Goal: Transaction & Acquisition: Purchase product/service

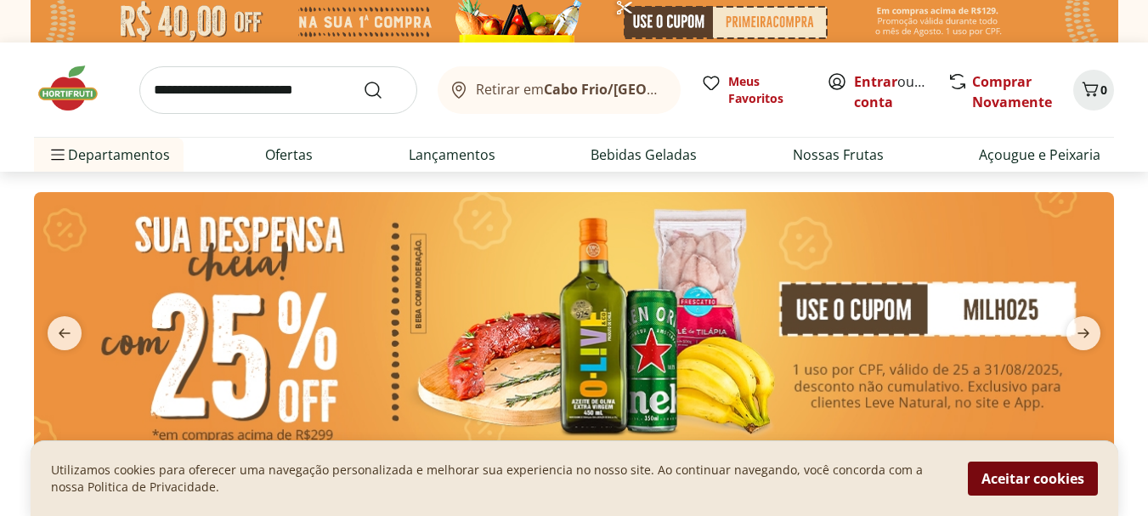
click at [1056, 479] on button "Aceitar cookies" at bounding box center [1033, 479] width 130 height 34
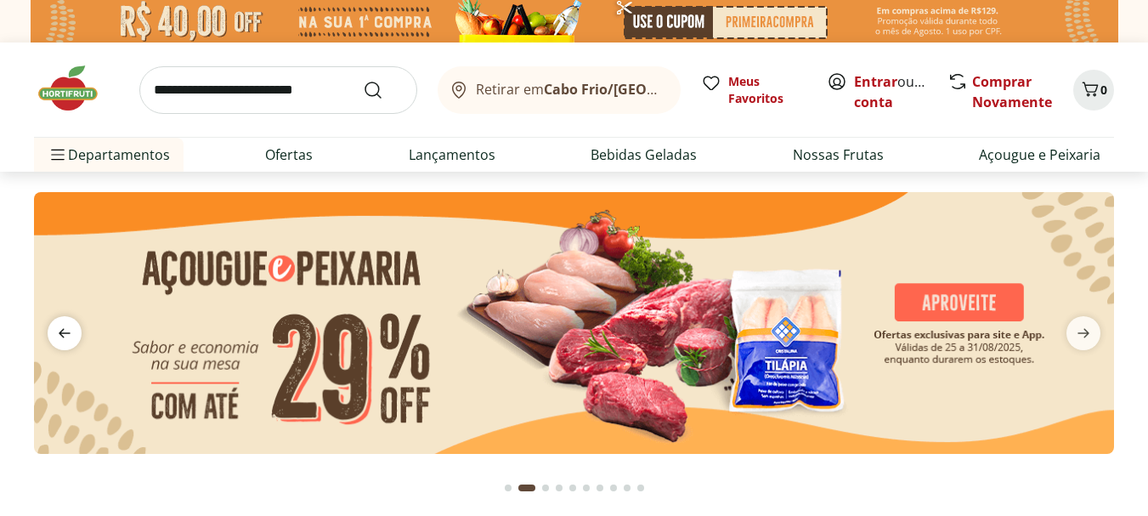
click at [65, 338] on icon "previous" at bounding box center [64, 333] width 20 height 20
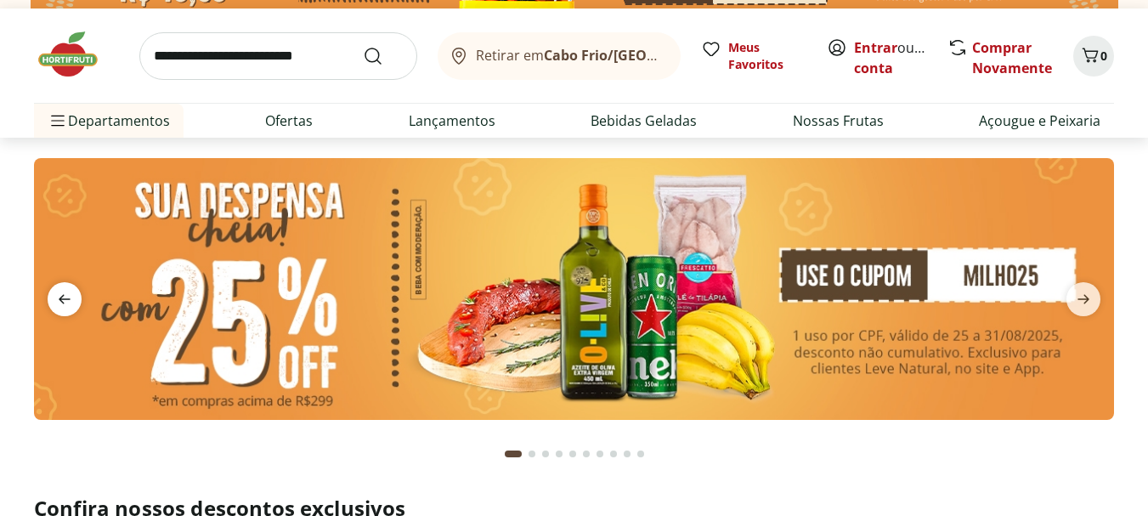
scroll to position [68, 0]
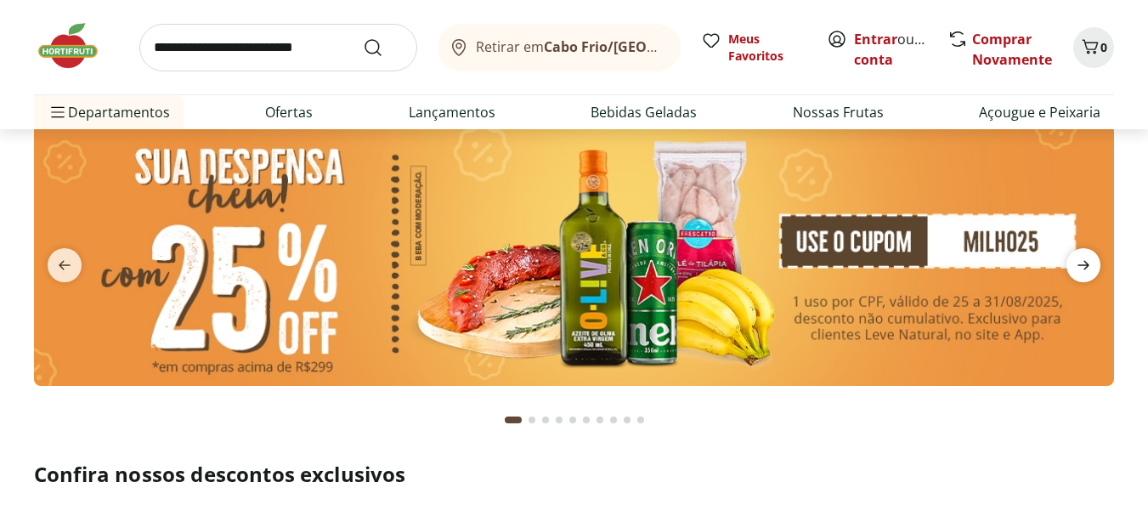
click at [1089, 267] on icon "next" at bounding box center [1084, 265] width 12 height 9
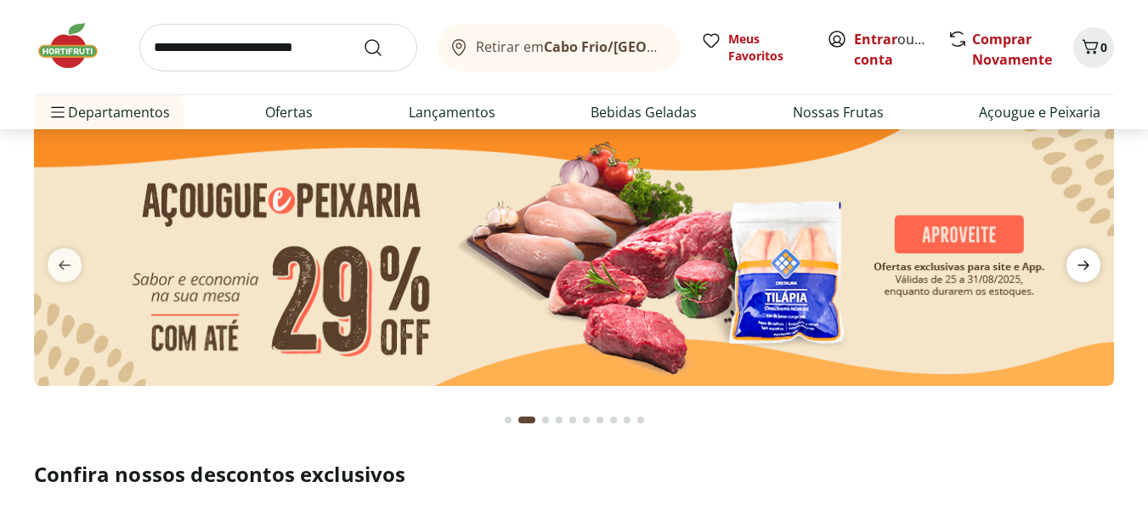
click at [1089, 267] on icon "next" at bounding box center [1084, 265] width 12 height 9
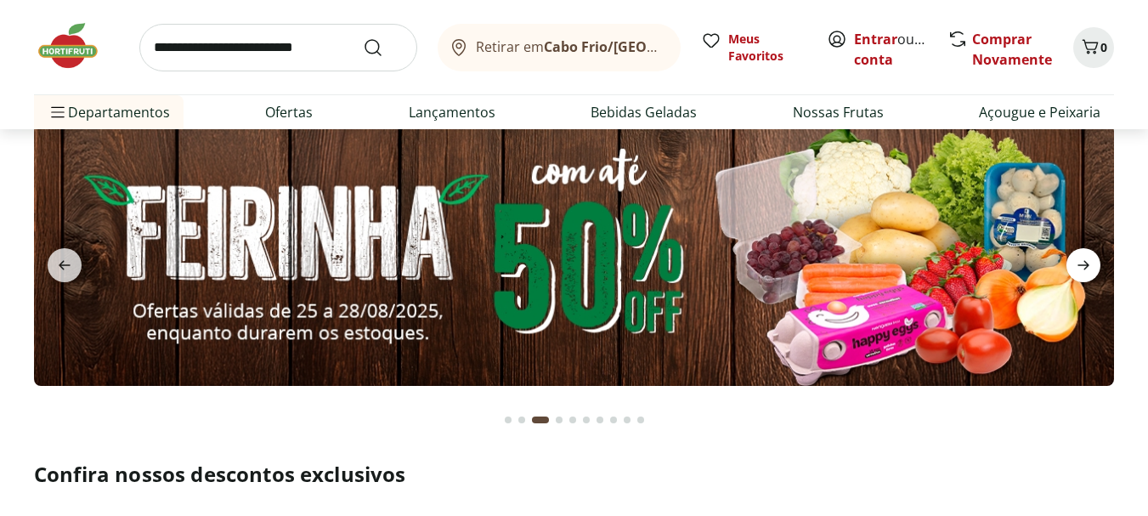
click at [1089, 267] on icon "next" at bounding box center [1084, 265] width 12 height 9
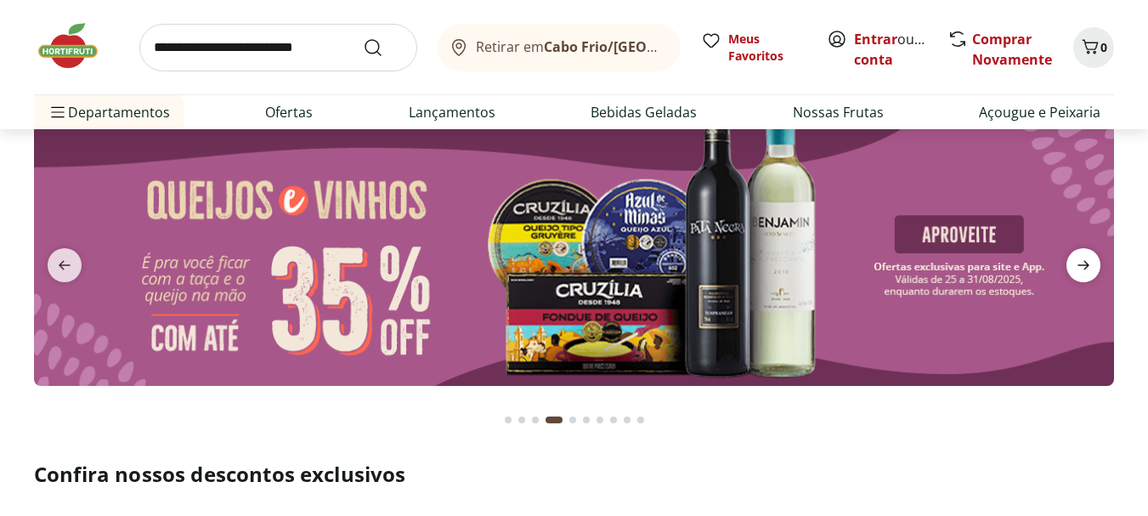
click at [1089, 267] on icon "next" at bounding box center [1084, 265] width 12 height 9
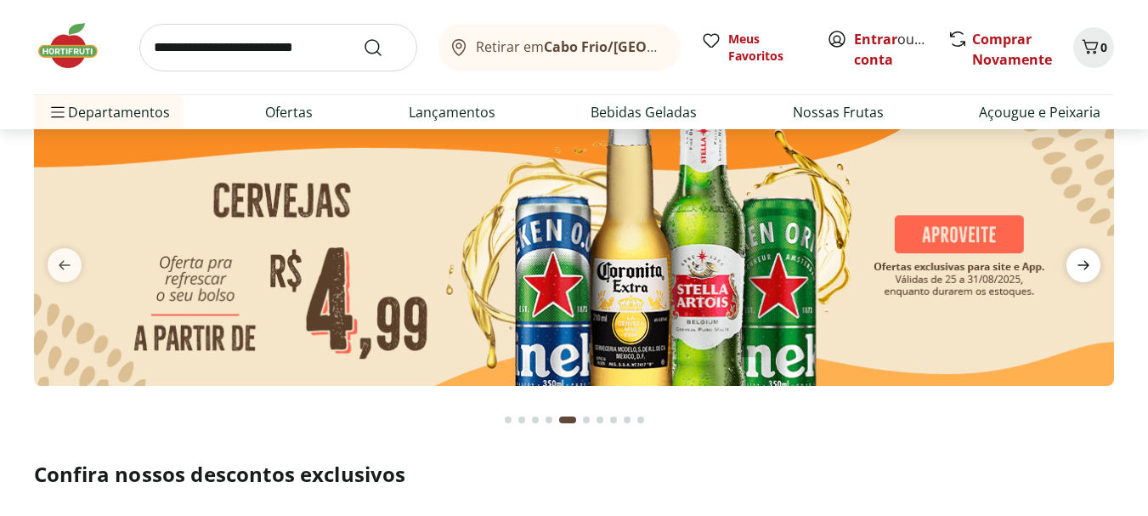
click at [1089, 267] on icon "next" at bounding box center [1084, 265] width 12 height 9
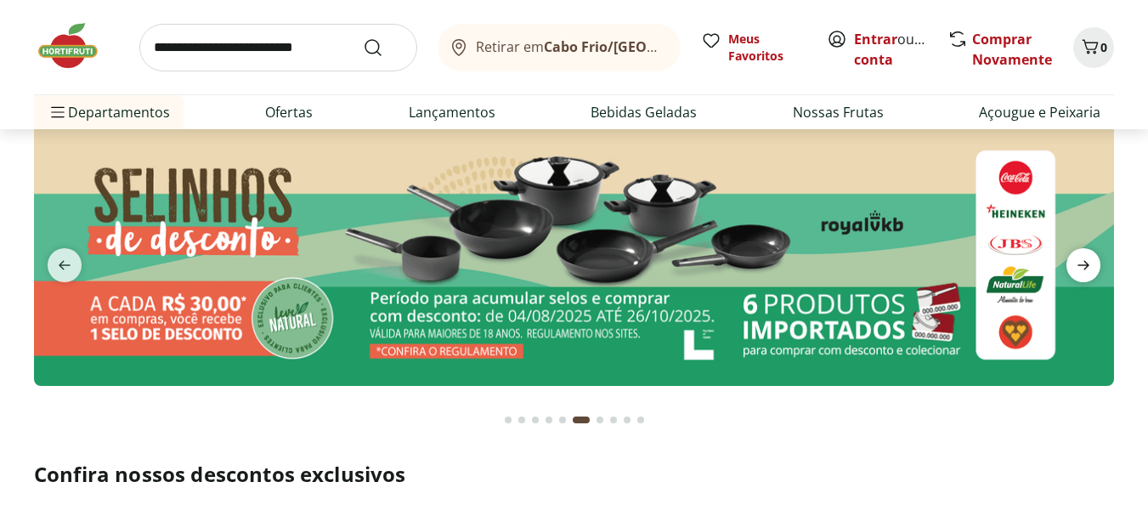
click at [1089, 267] on icon "next" at bounding box center [1084, 265] width 12 height 9
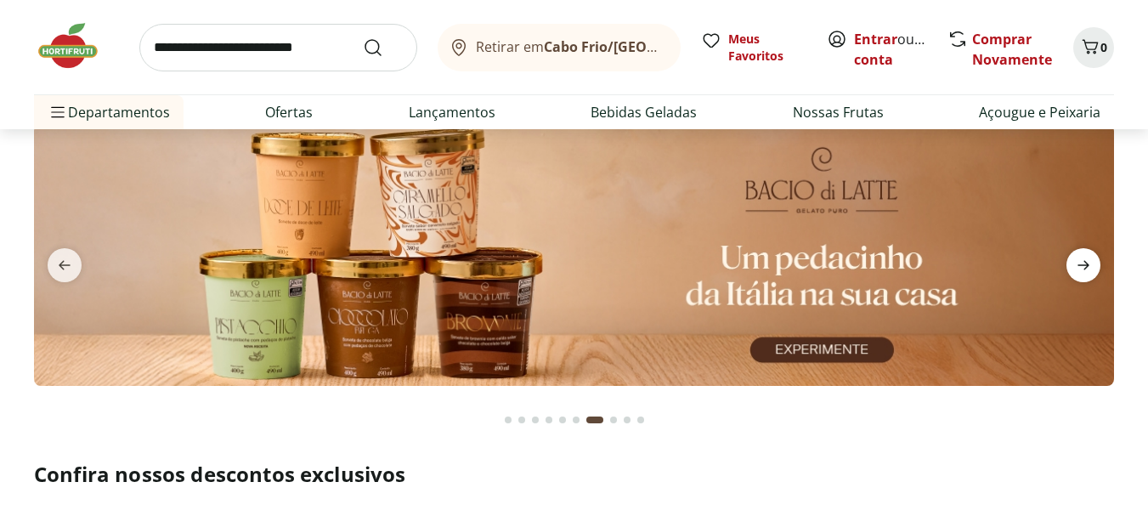
click at [1089, 267] on icon "next" at bounding box center [1084, 265] width 12 height 9
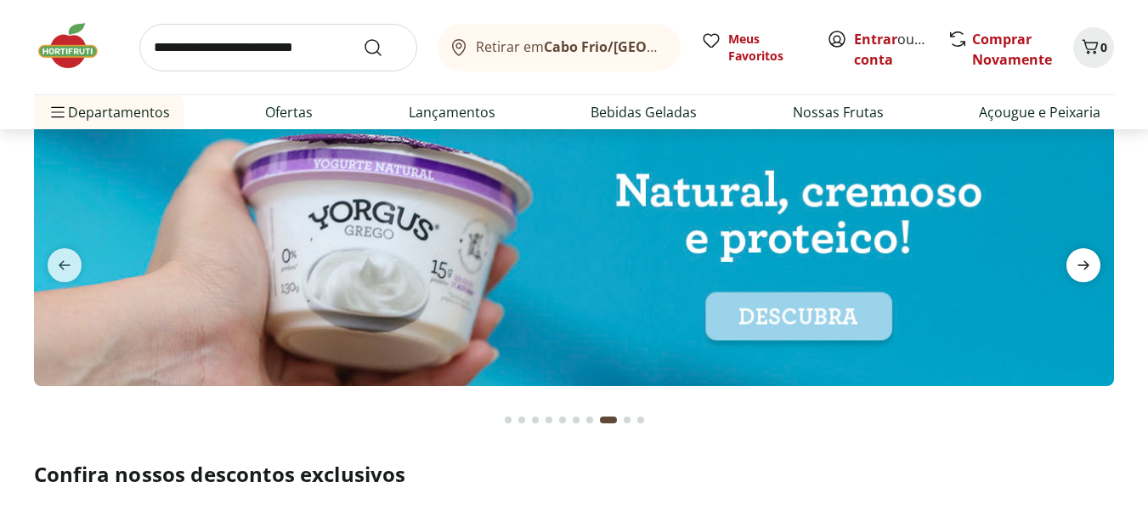
click at [1089, 267] on icon "next" at bounding box center [1084, 265] width 12 height 9
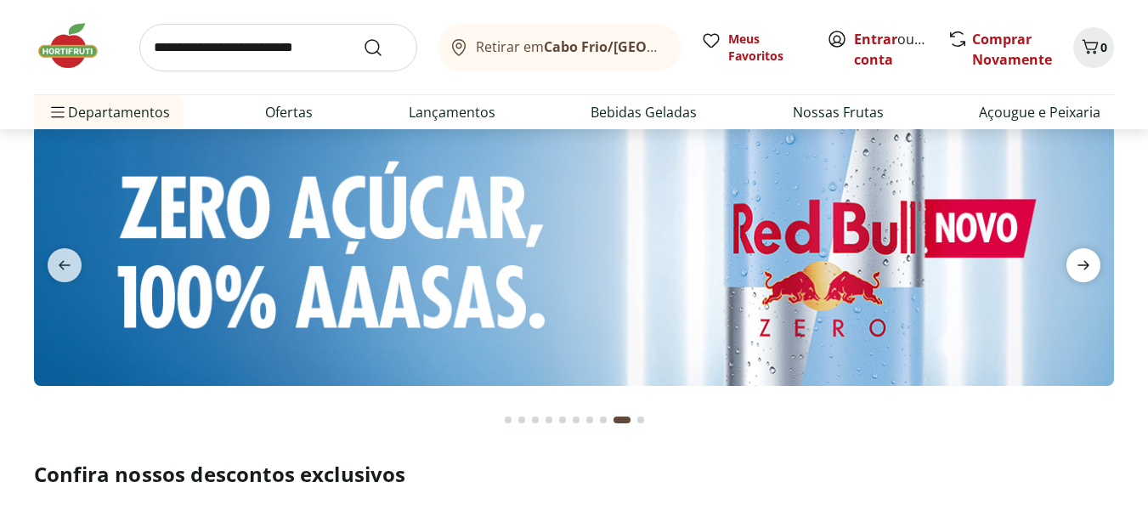
click at [1089, 267] on icon "next" at bounding box center [1084, 265] width 12 height 9
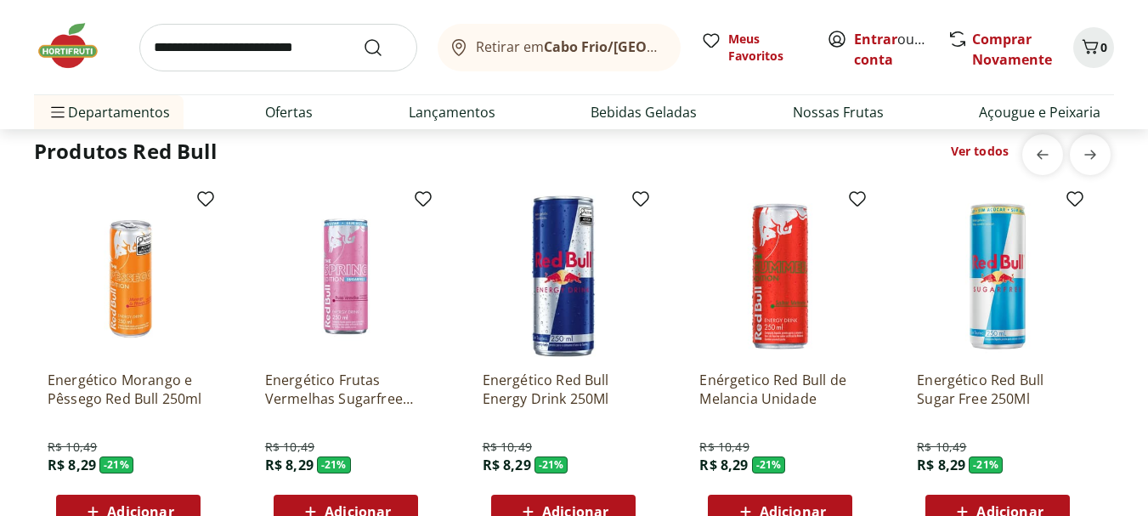
scroll to position [3808, 0]
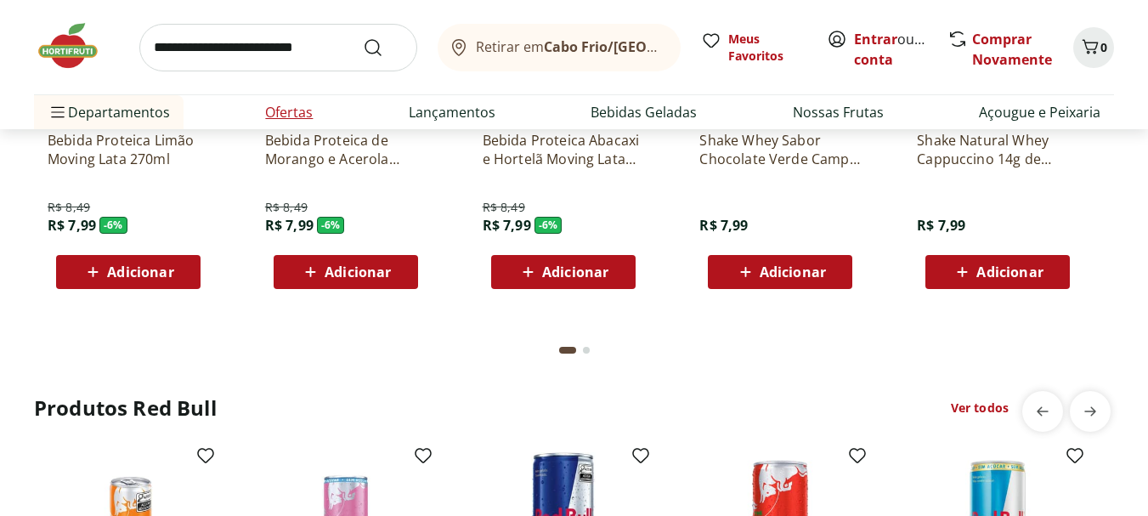
click at [290, 115] on link "Ofertas" at bounding box center [289, 112] width 48 height 20
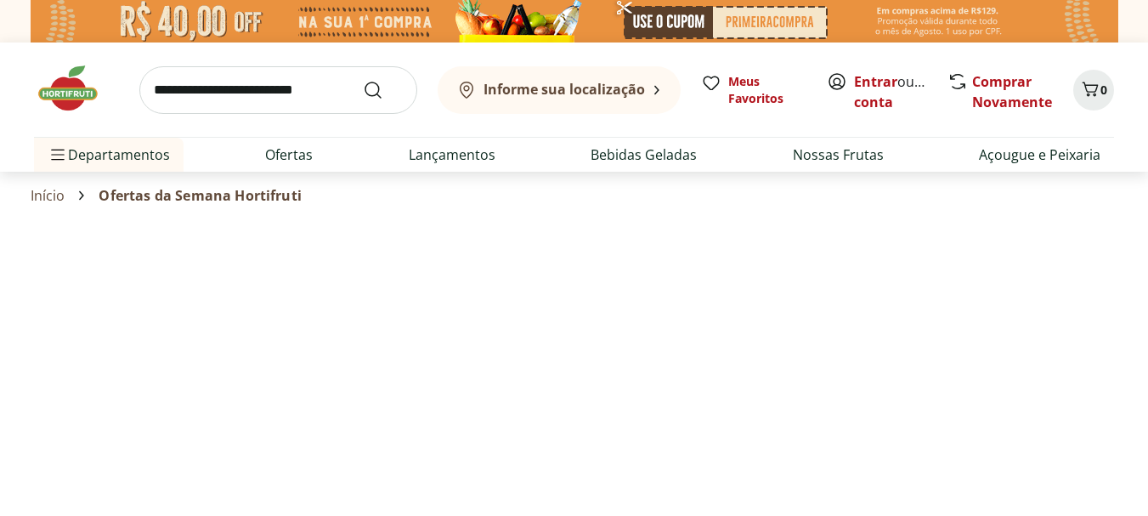
select select "**********"
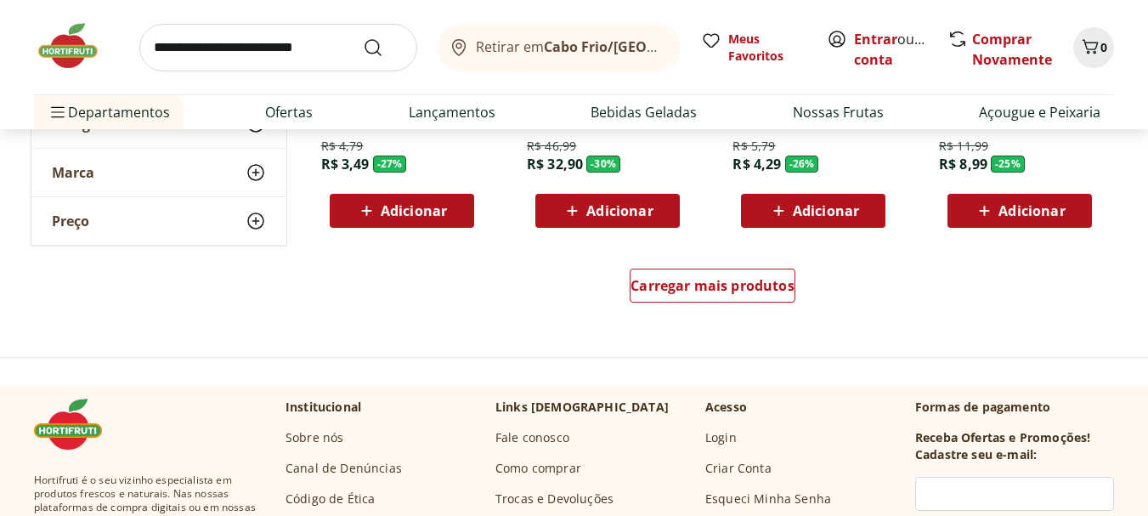
scroll to position [1190, 0]
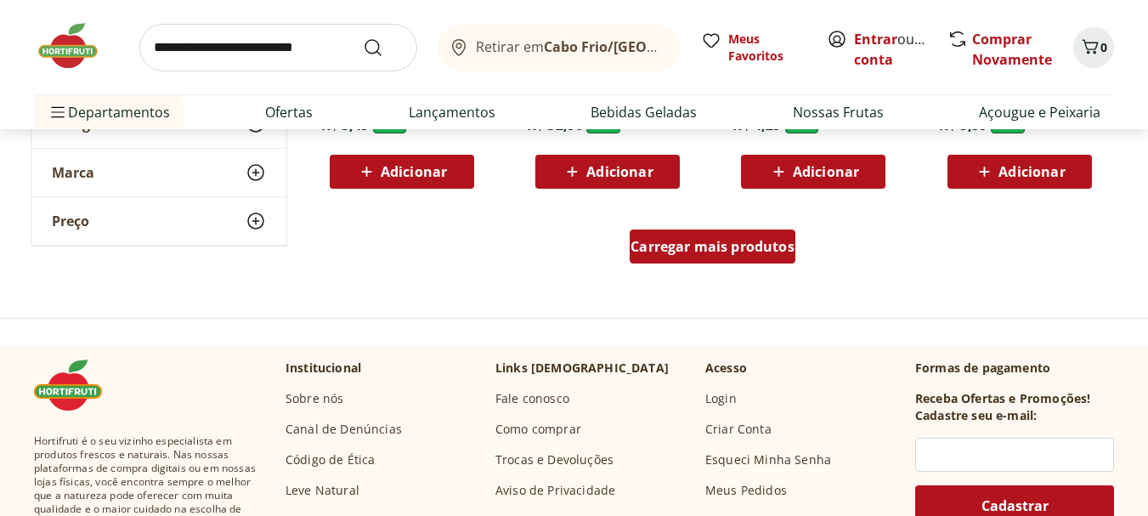
click at [764, 252] on span "Carregar mais produtos" at bounding box center [713, 247] width 164 height 14
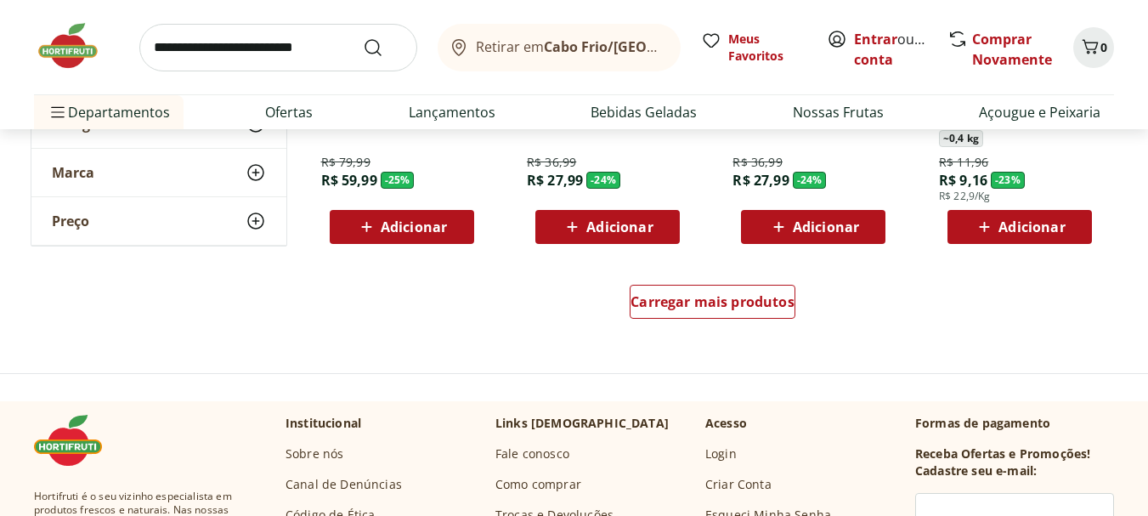
scroll to position [2278, 0]
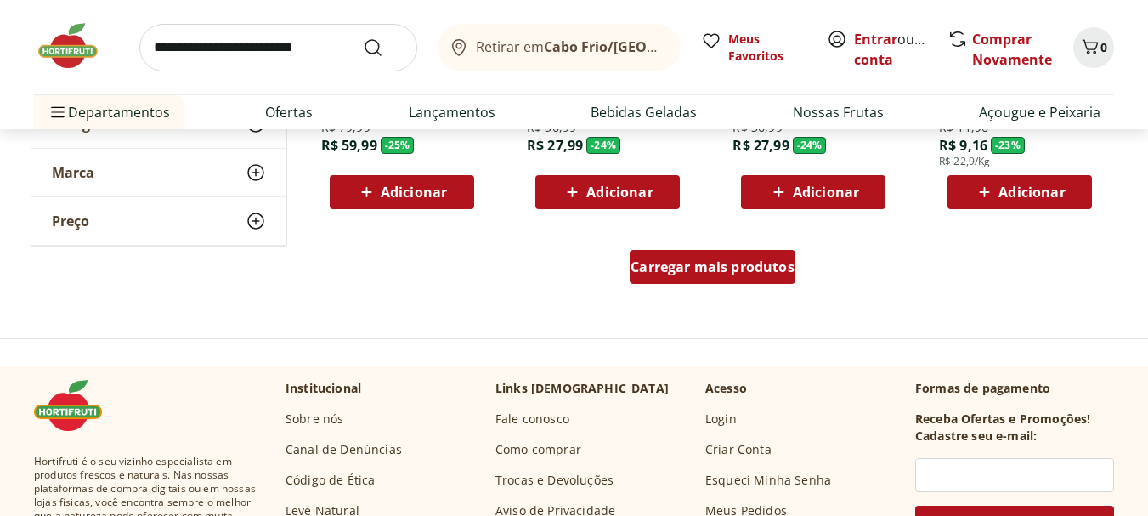
click at [753, 268] on span "Carregar mais produtos" at bounding box center [713, 267] width 164 height 14
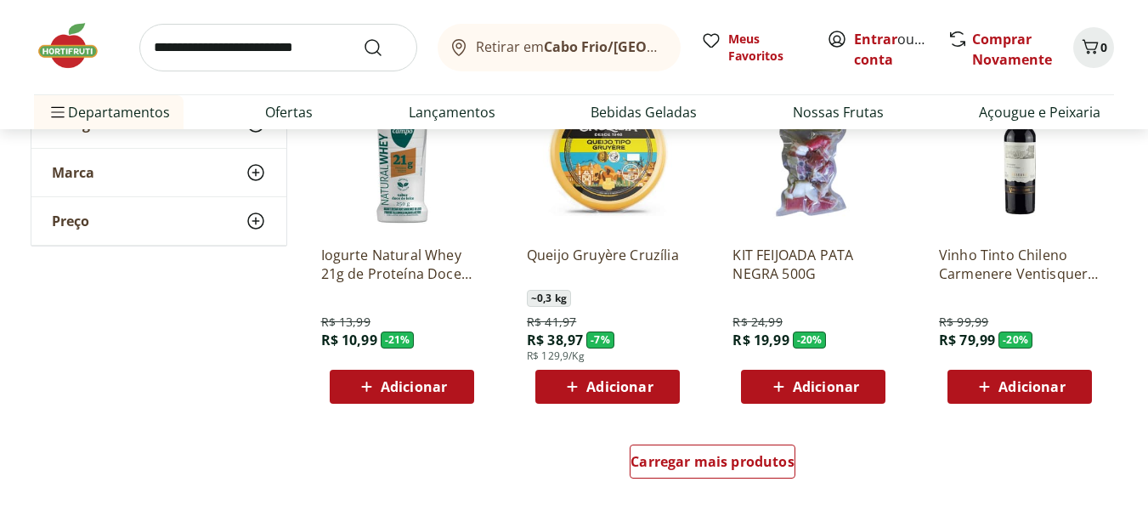
scroll to position [3196, 0]
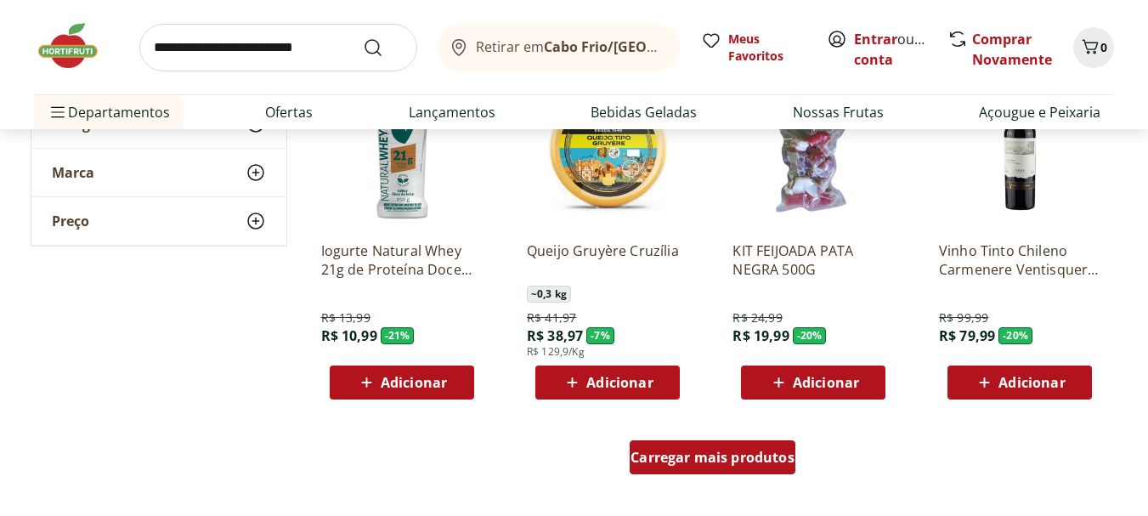
click at [710, 456] on span "Carregar mais produtos" at bounding box center [713, 458] width 164 height 14
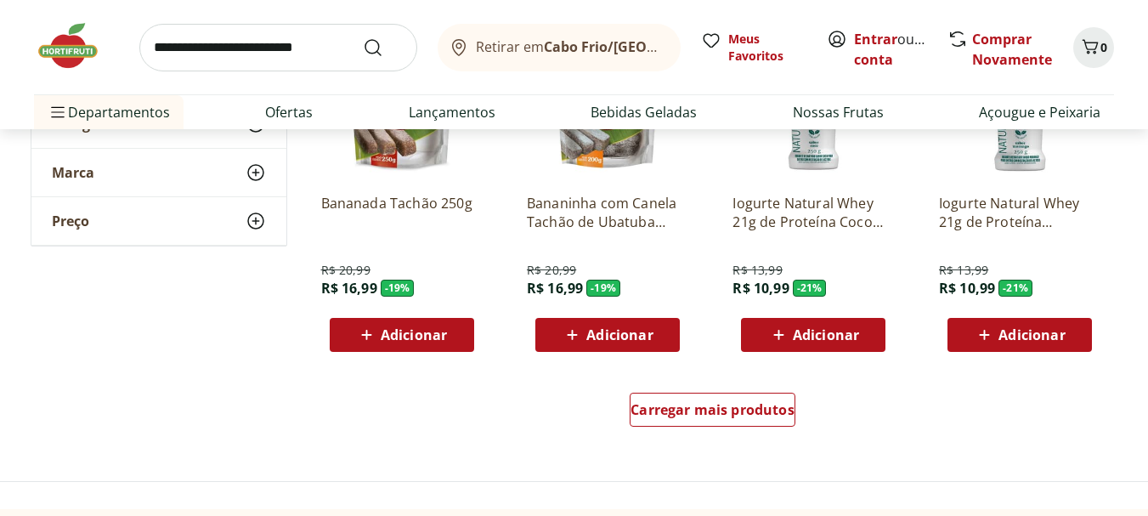
scroll to position [4387, 0]
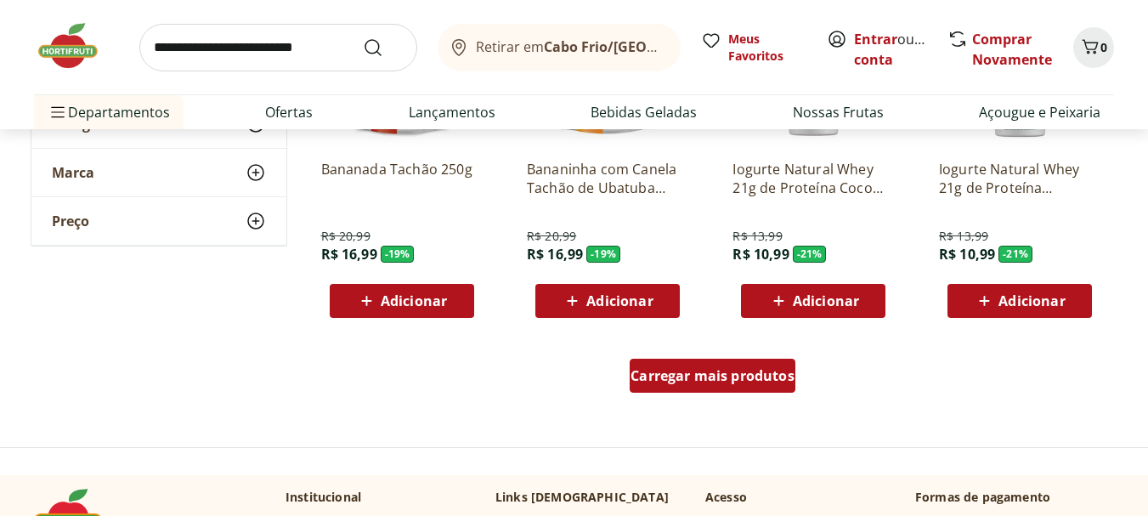
click at [775, 380] on span "Carregar mais produtos" at bounding box center [713, 376] width 164 height 14
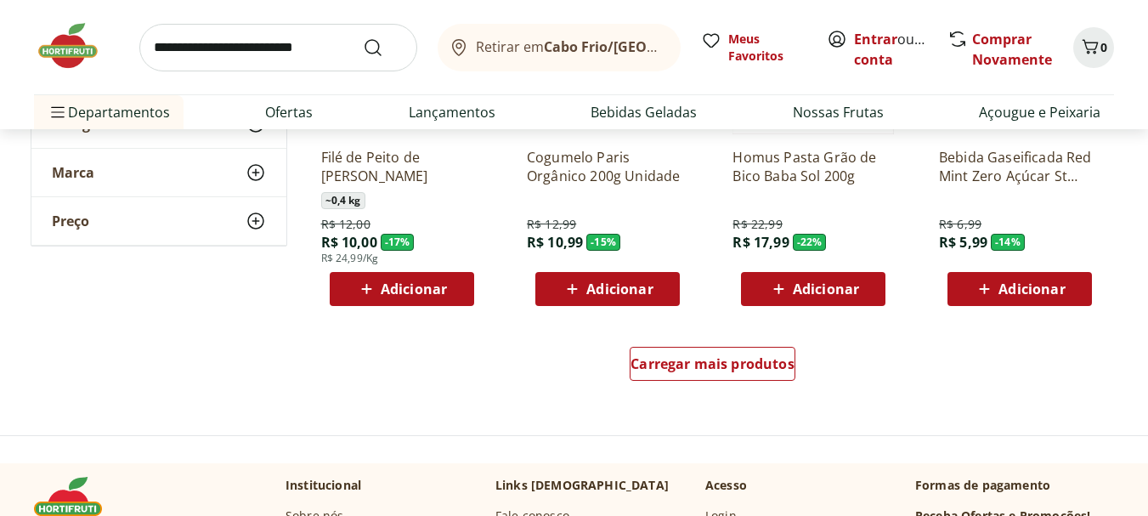
scroll to position [5509, 0]
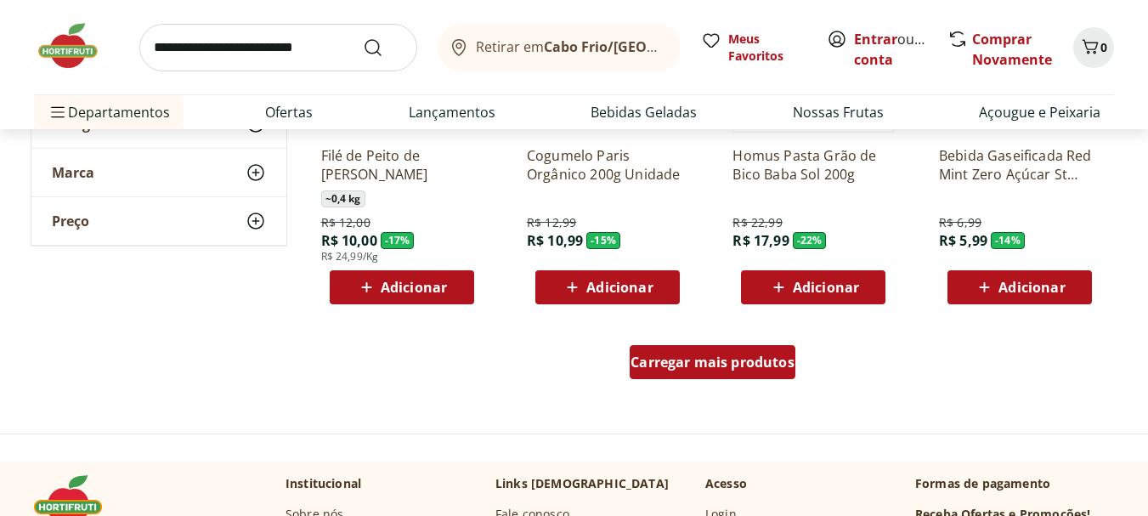
click at [732, 366] on span "Carregar mais produtos" at bounding box center [713, 362] width 164 height 14
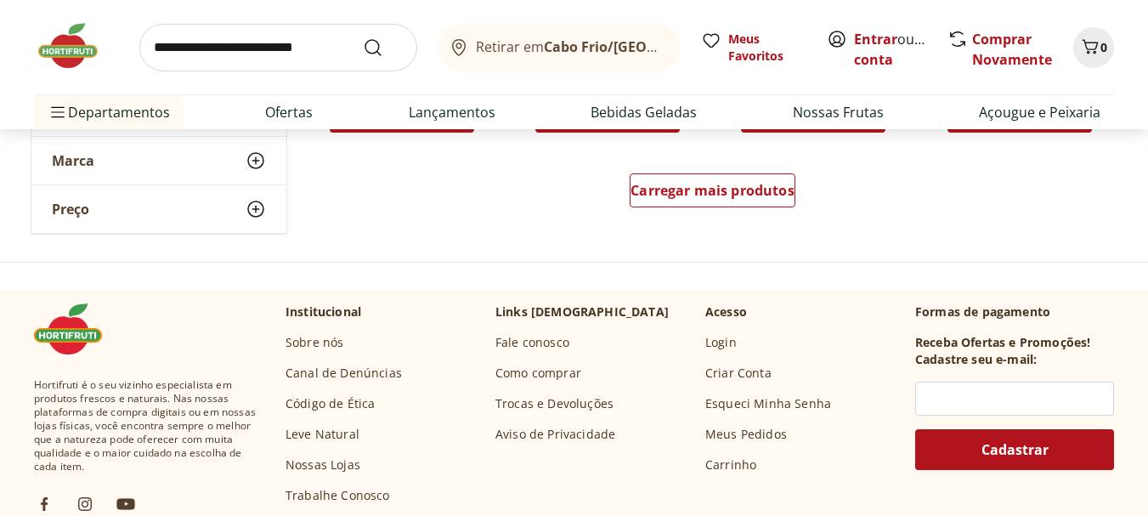
scroll to position [6801, 0]
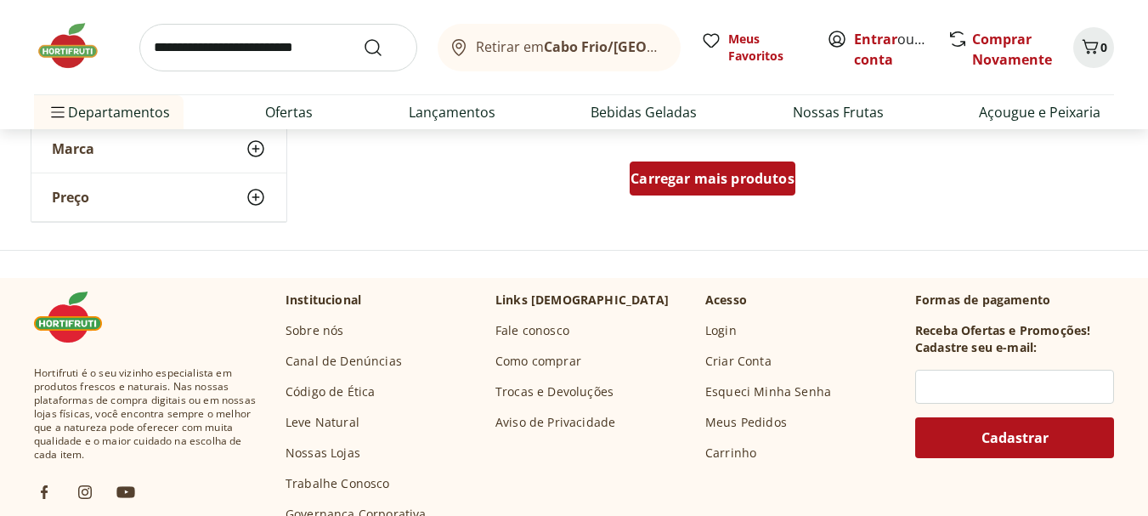
click at [734, 178] on span "Carregar mais produtos" at bounding box center [713, 179] width 164 height 14
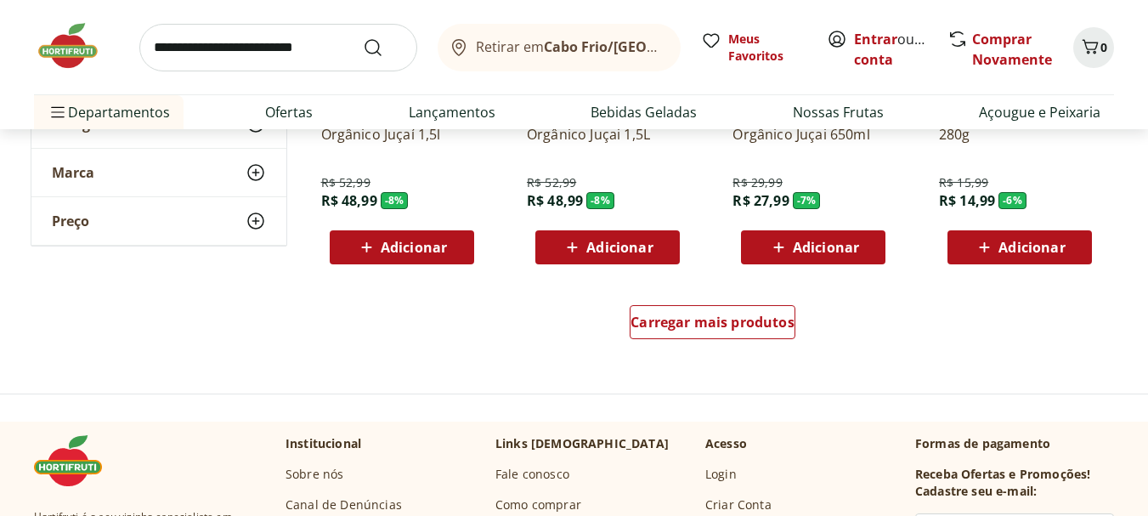
scroll to position [7787, 0]
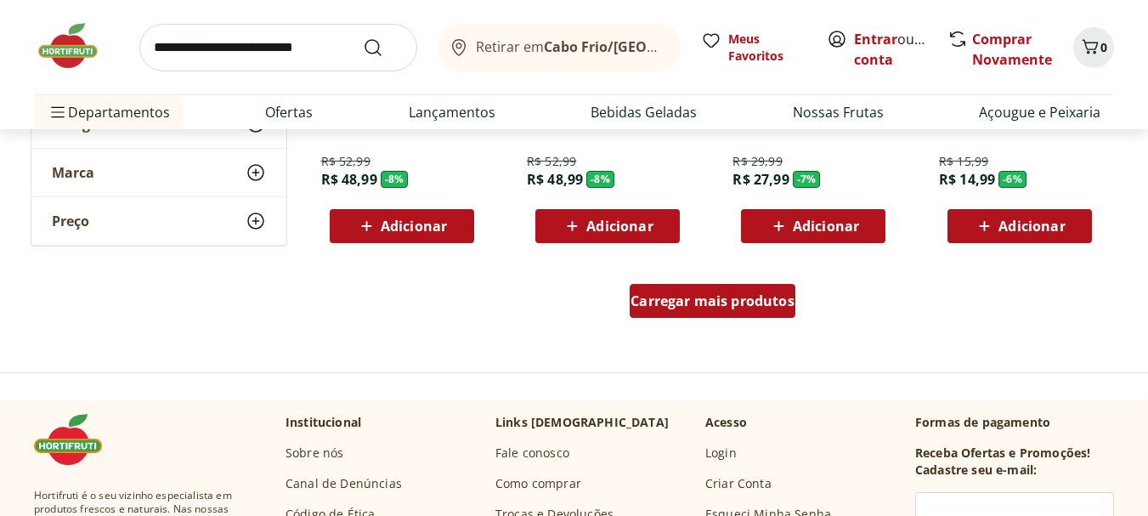
click at [718, 312] on div "Carregar mais produtos" at bounding box center [713, 301] width 166 height 34
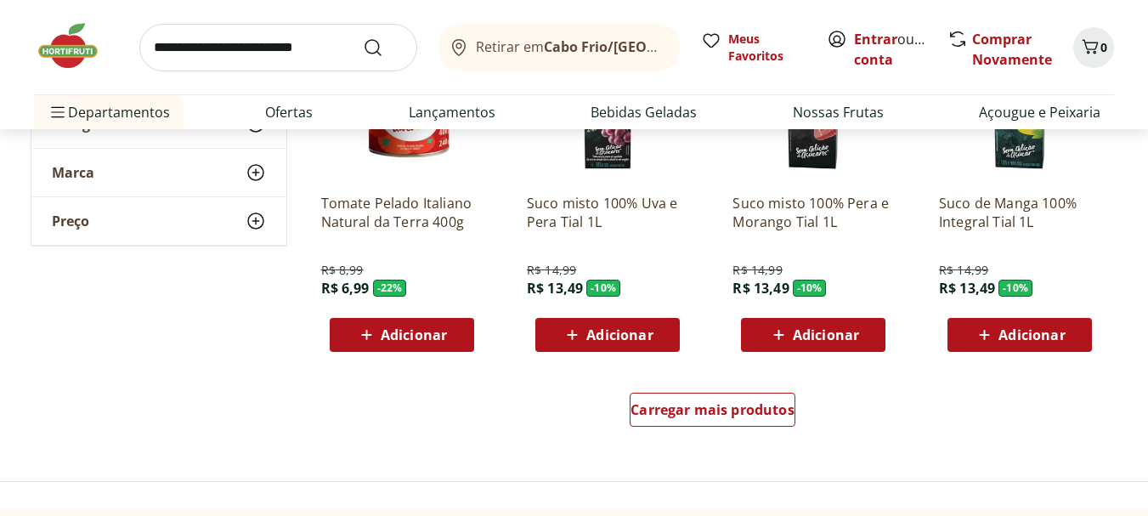
scroll to position [8807, 0]
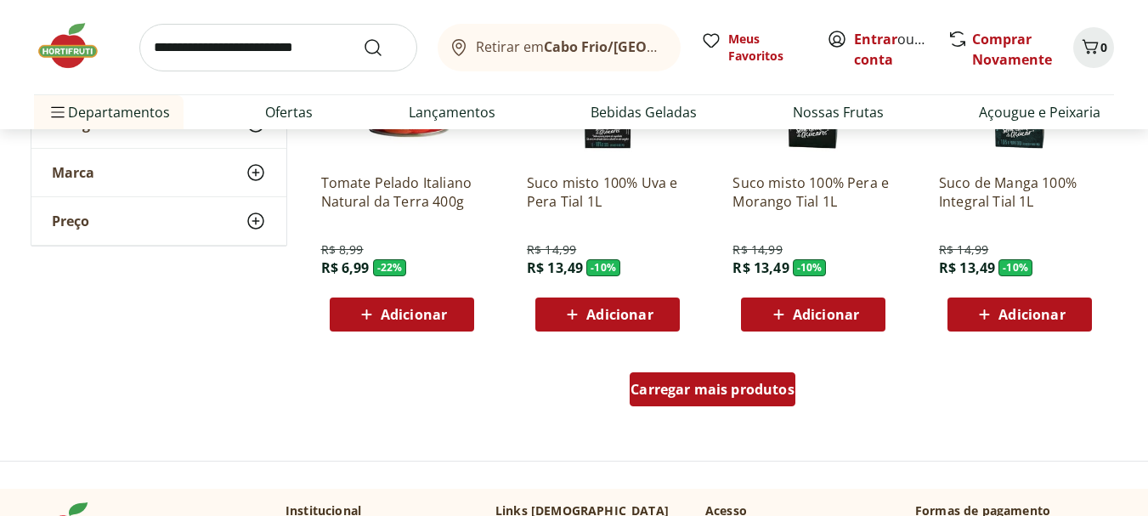
click at [736, 391] on span "Carregar mais produtos" at bounding box center [713, 390] width 164 height 14
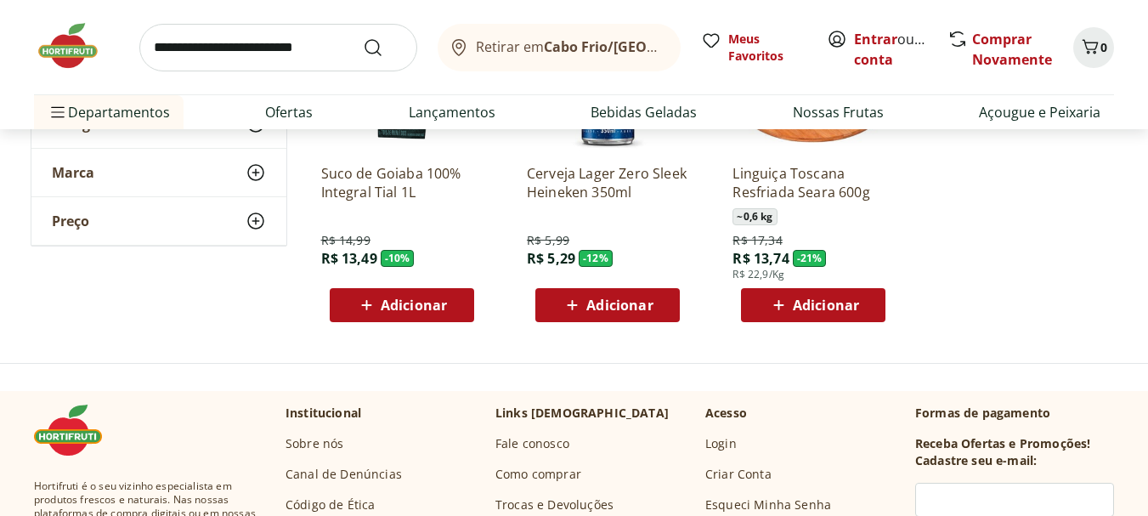
scroll to position [9181, 0]
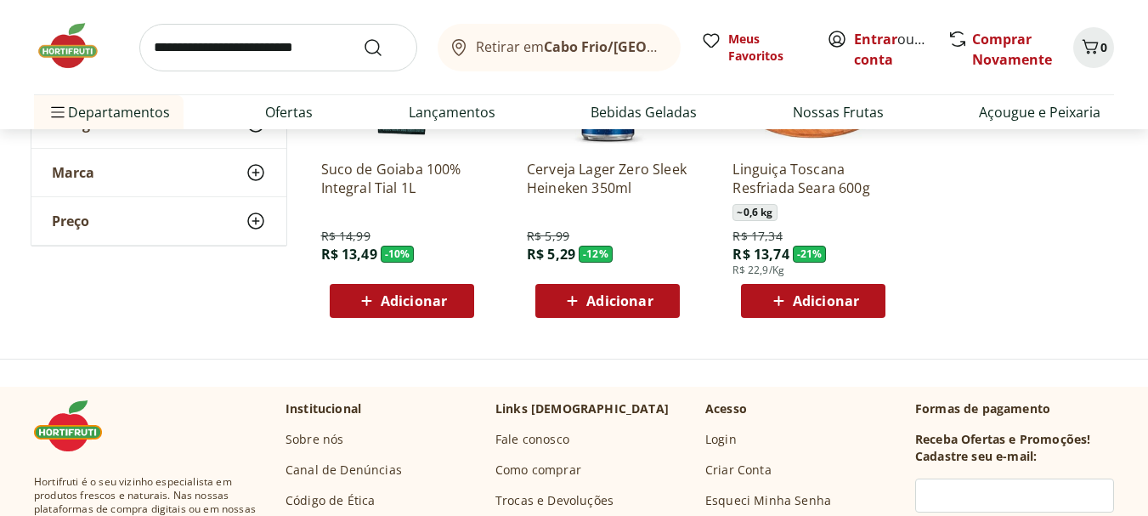
click at [66, 48] on img at bounding box center [76, 45] width 85 height 51
